Goal: Obtain resource: Download file/media

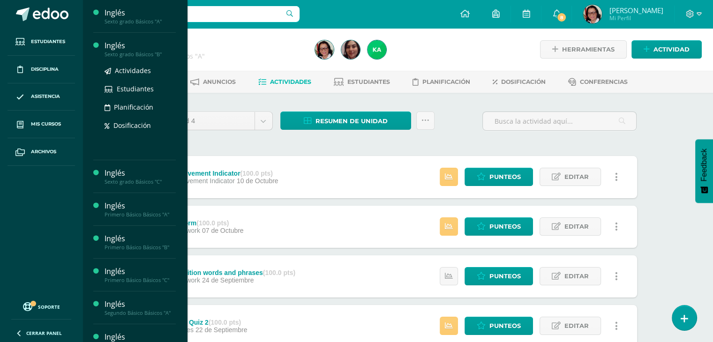
click at [139, 57] on div "Sexto grado Básicos "B"" at bounding box center [140, 54] width 71 height 7
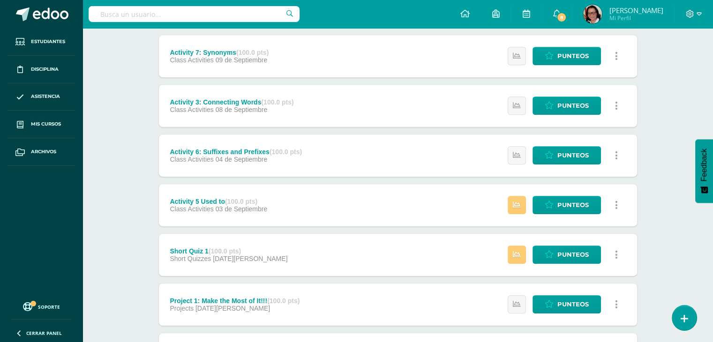
scroll to position [516, 0]
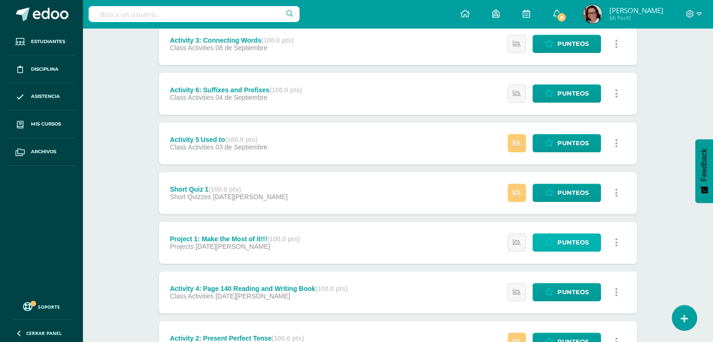
click at [574, 239] on span "Punteos" at bounding box center [573, 242] width 31 height 17
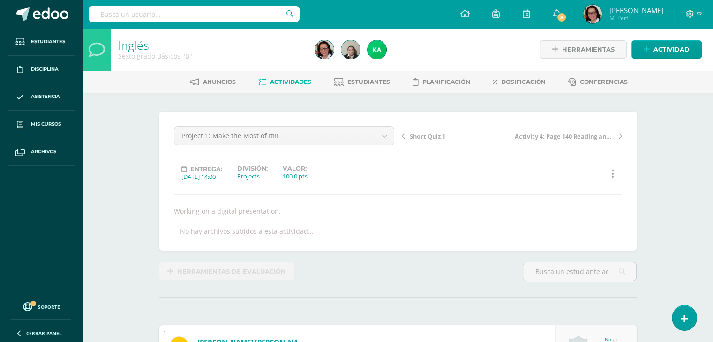
click at [290, 83] on span "Actividades" at bounding box center [290, 81] width 41 height 7
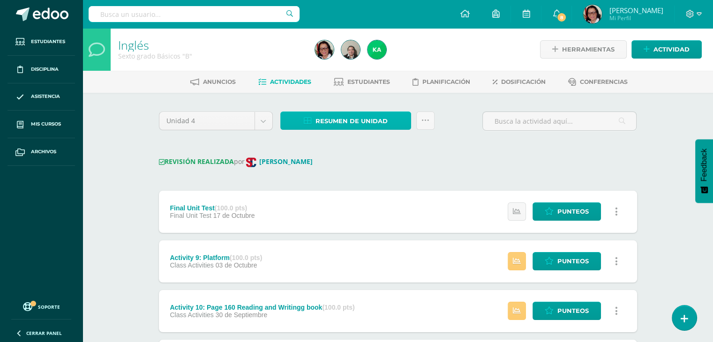
click at [386, 119] on span "Resumen de unidad" at bounding box center [352, 121] width 72 height 17
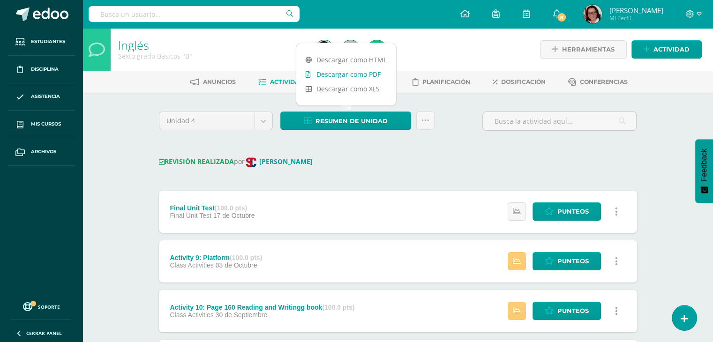
click at [380, 74] on link "Descargar como PDF" at bounding box center [346, 74] width 100 height 15
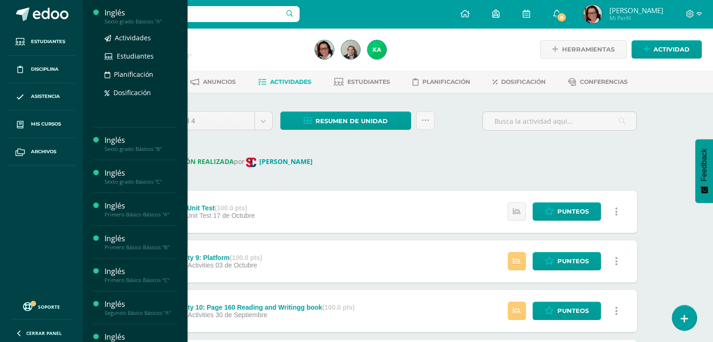
click at [121, 18] on div "Sexto grado Básicos "A"" at bounding box center [140, 21] width 71 height 7
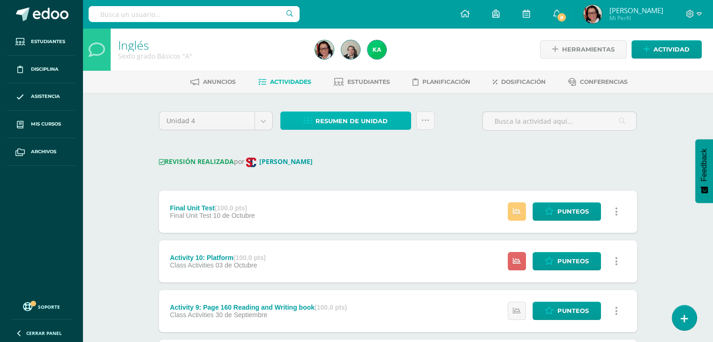
click at [367, 121] on span "Resumen de unidad" at bounding box center [352, 121] width 72 height 17
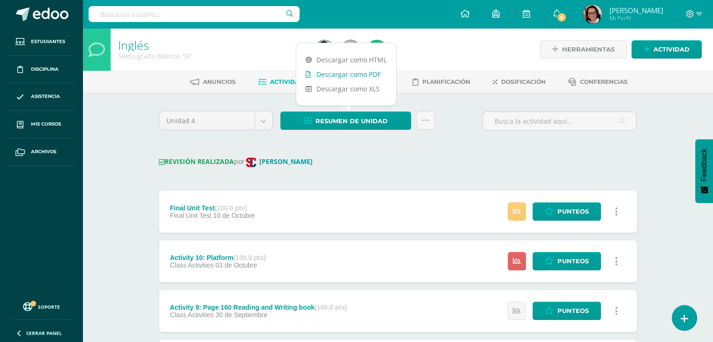
click at [360, 73] on link "Descargar como PDF" at bounding box center [346, 74] width 100 height 15
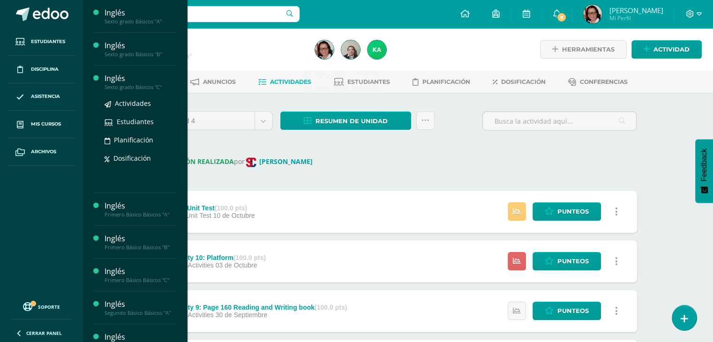
click at [139, 86] on div "Sexto grado Básicos "C"" at bounding box center [140, 87] width 71 height 7
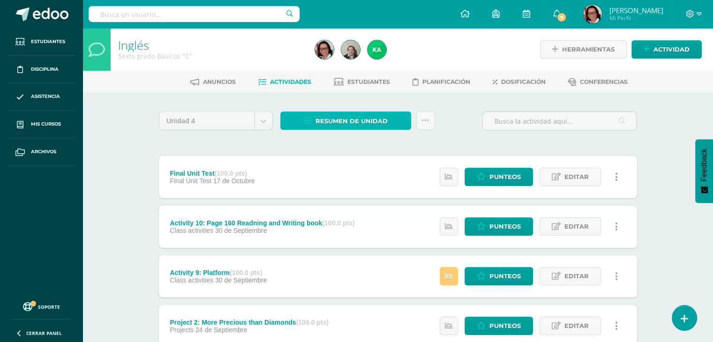
click at [366, 119] on span "Resumen de unidad" at bounding box center [352, 121] width 72 height 17
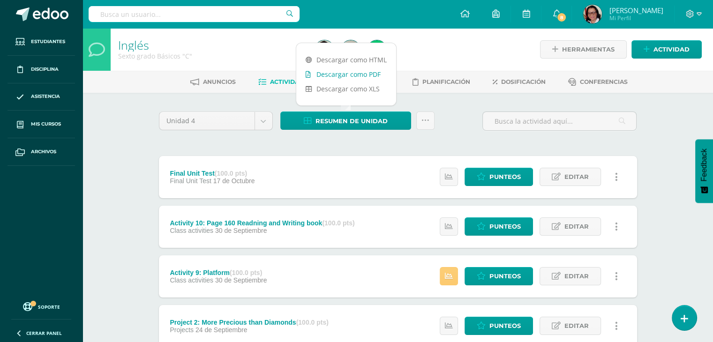
click at [365, 75] on link "Descargar como PDF" at bounding box center [346, 74] width 100 height 15
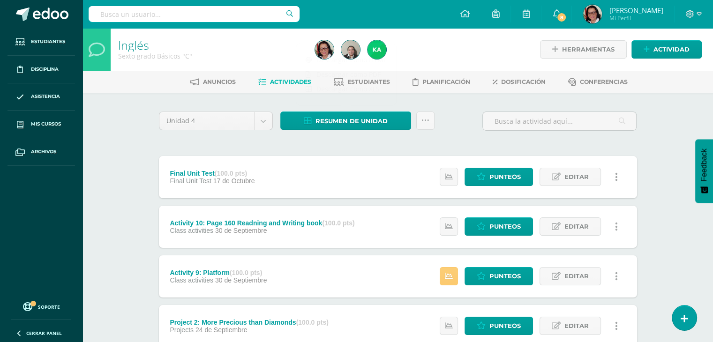
click at [372, 119] on span "Resumen de unidad" at bounding box center [352, 121] width 72 height 17
click at [369, 132] on div "Resumen de unidad Subir actividades en masa Enviar punteos a revision Historial…" at bounding box center [358, 125] width 162 height 27
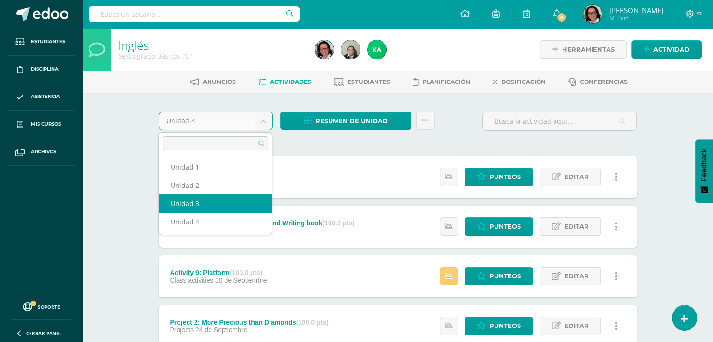
select select "Unidad 3"
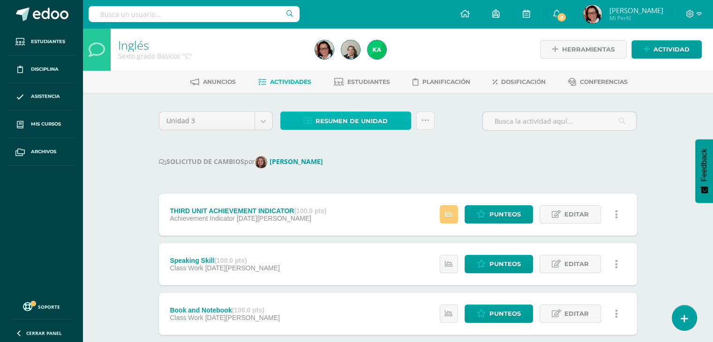
click at [368, 119] on span "Resumen de unidad" at bounding box center [352, 121] width 72 height 17
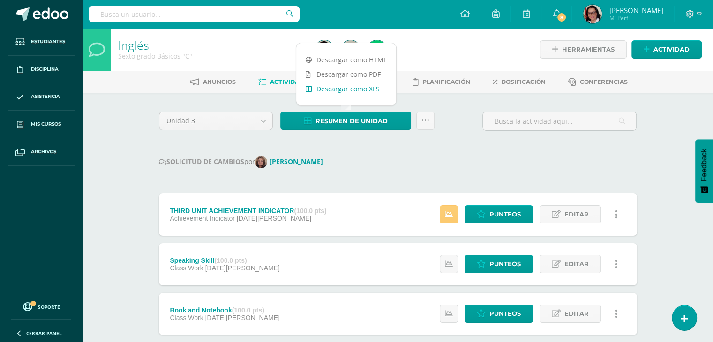
click at [362, 89] on link "Descargar como XLS" at bounding box center [346, 89] width 100 height 15
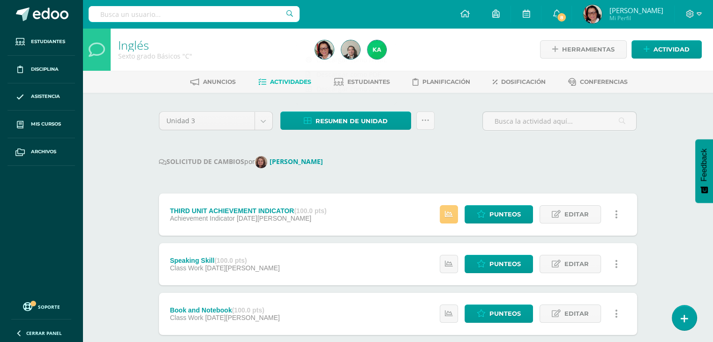
click at [396, 159] on div "SOLICITUD DE CAMBIOS por [PERSON_NAME]" at bounding box center [398, 162] width 478 height 12
